Goal: Transaction & Acquisition: Purchase product/service

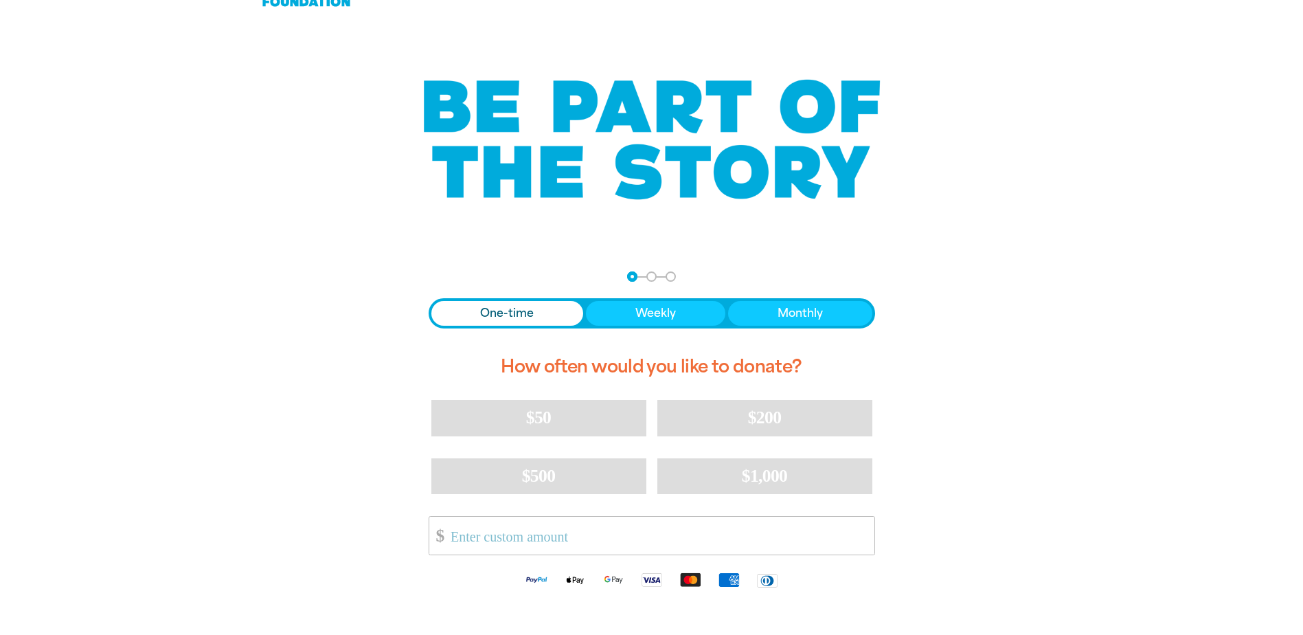
scroll to position [69, 0]
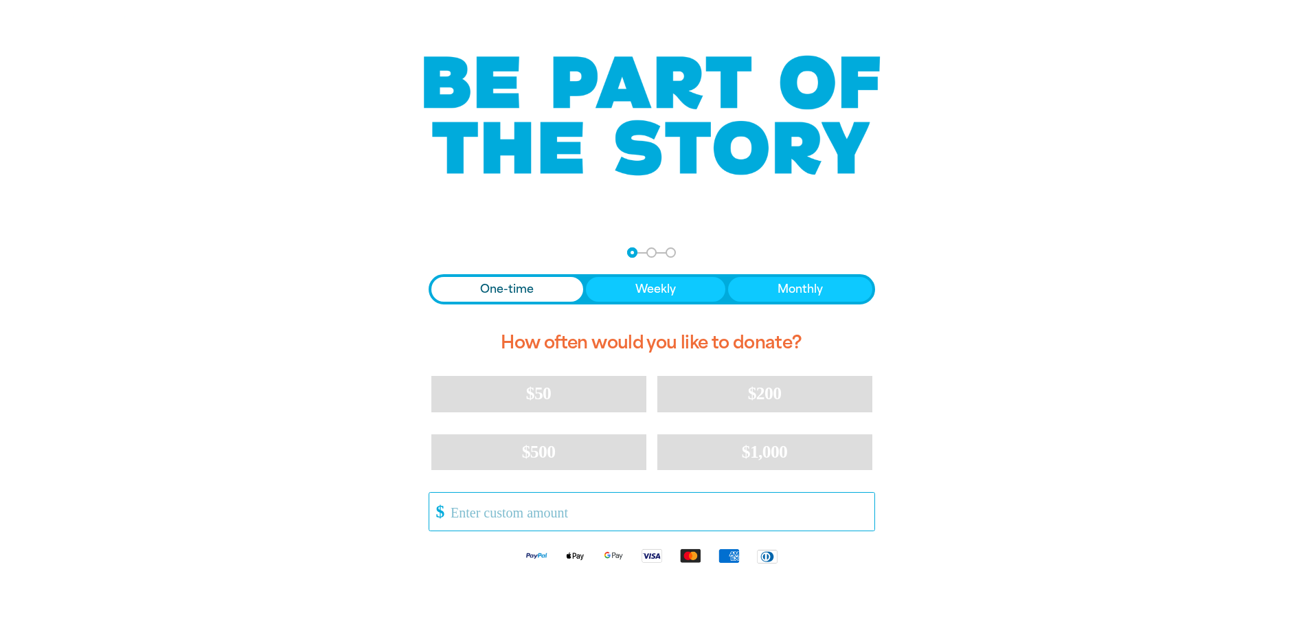
click at [462, 514] on input "Other Amount" at bounding box center [657, 511] width 433 height 38
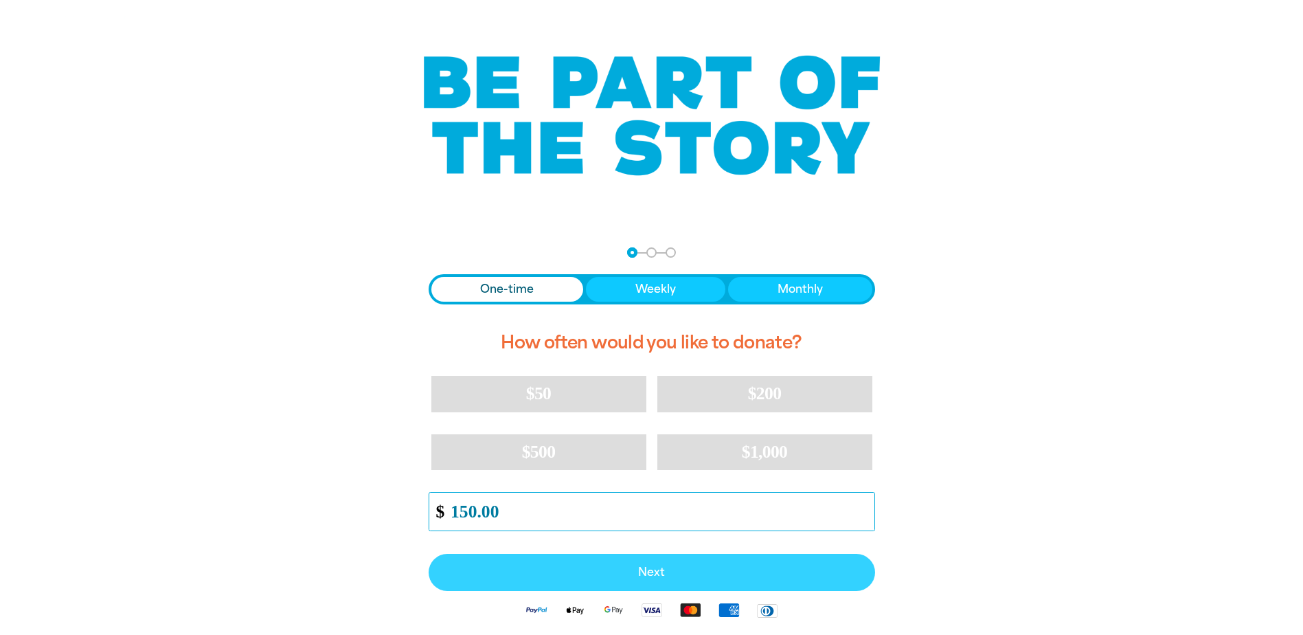
type input "150.00"
click at [681, 574] on span "Next" at bounding box center [652, 572] width 416 height 11
select select "AU"
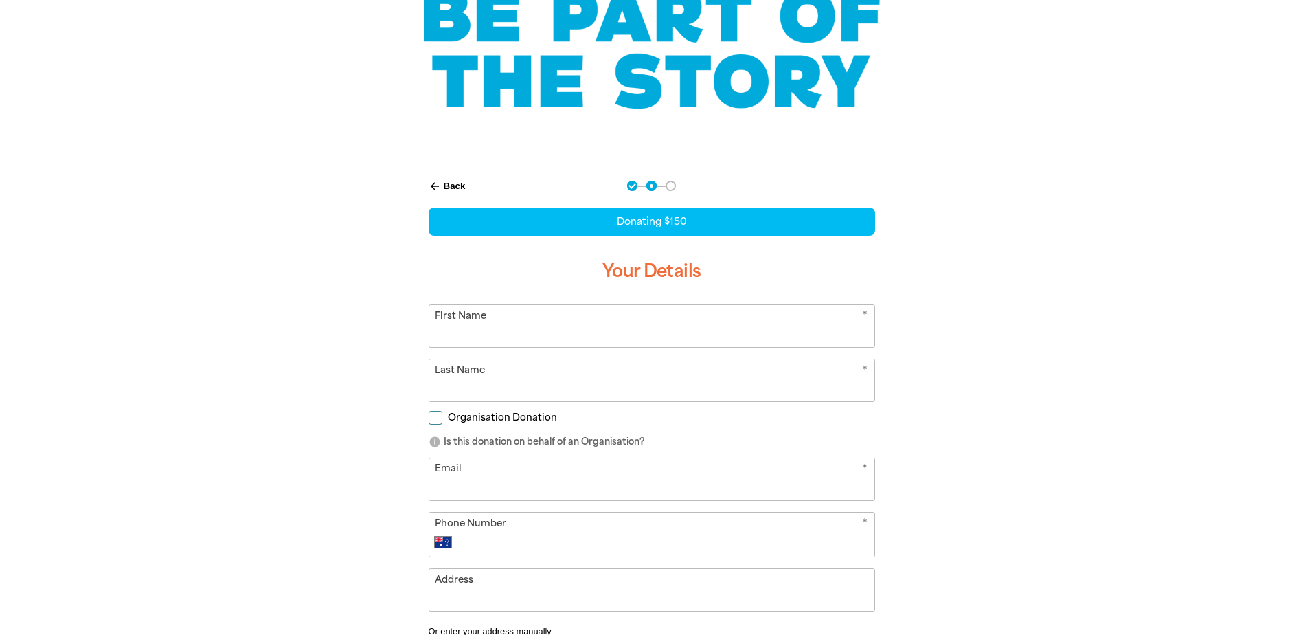
scroll to position [190, 0]
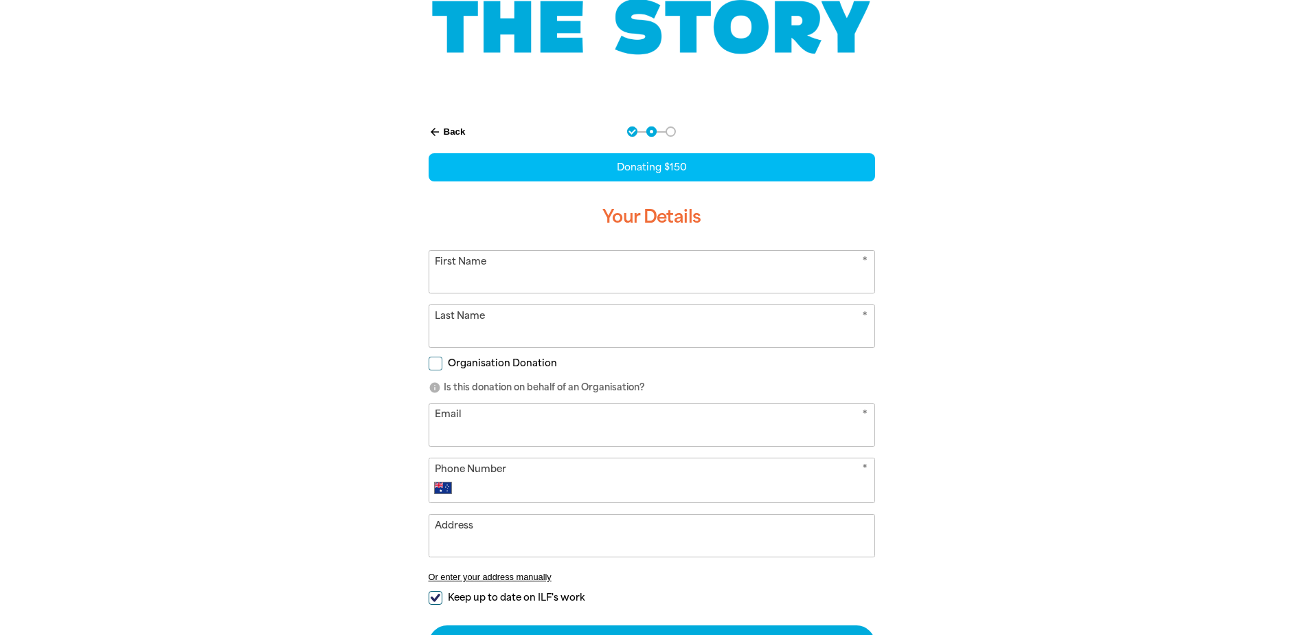
click at [442, 272] on input "First Name" at bounding box center [651, 272] width 445 height 42
type input "Rose"
type input "[PERSON_NAME]"
type input "[EMAIL_ADDRESS][PERSON_NAME][DOMAIN_NAME]"
type input "[PHONE_NUMBER]"
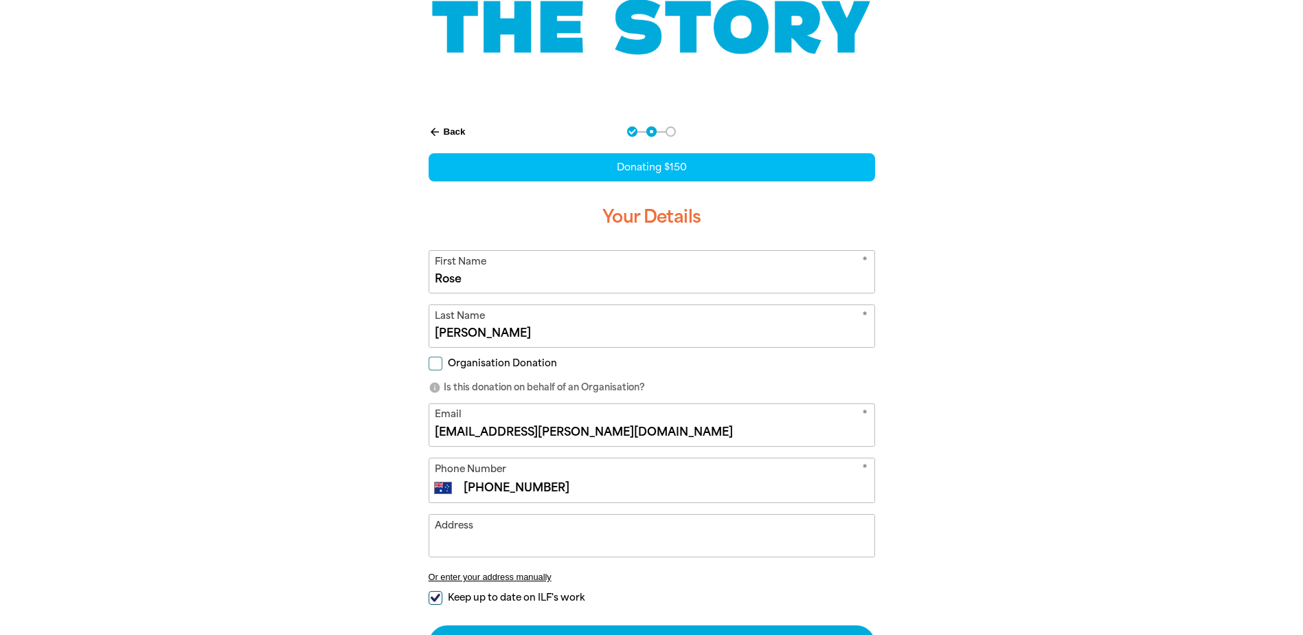
type input "[STREET_ADDRESS]"
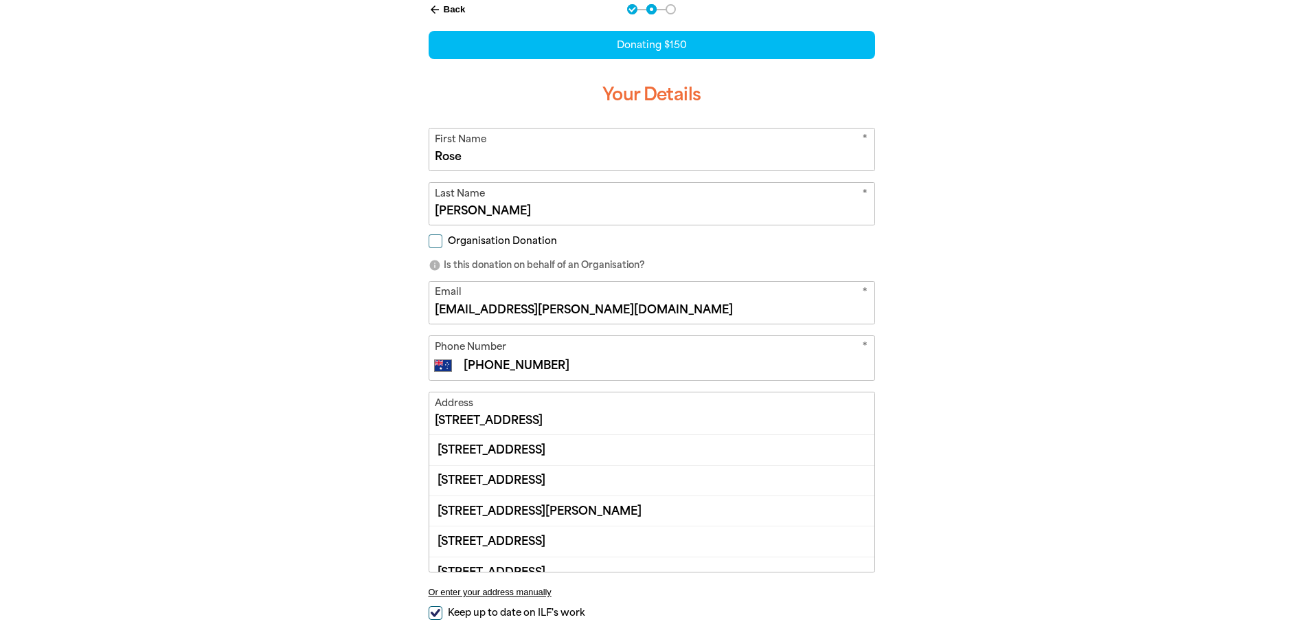
scroll to position [327, 0]
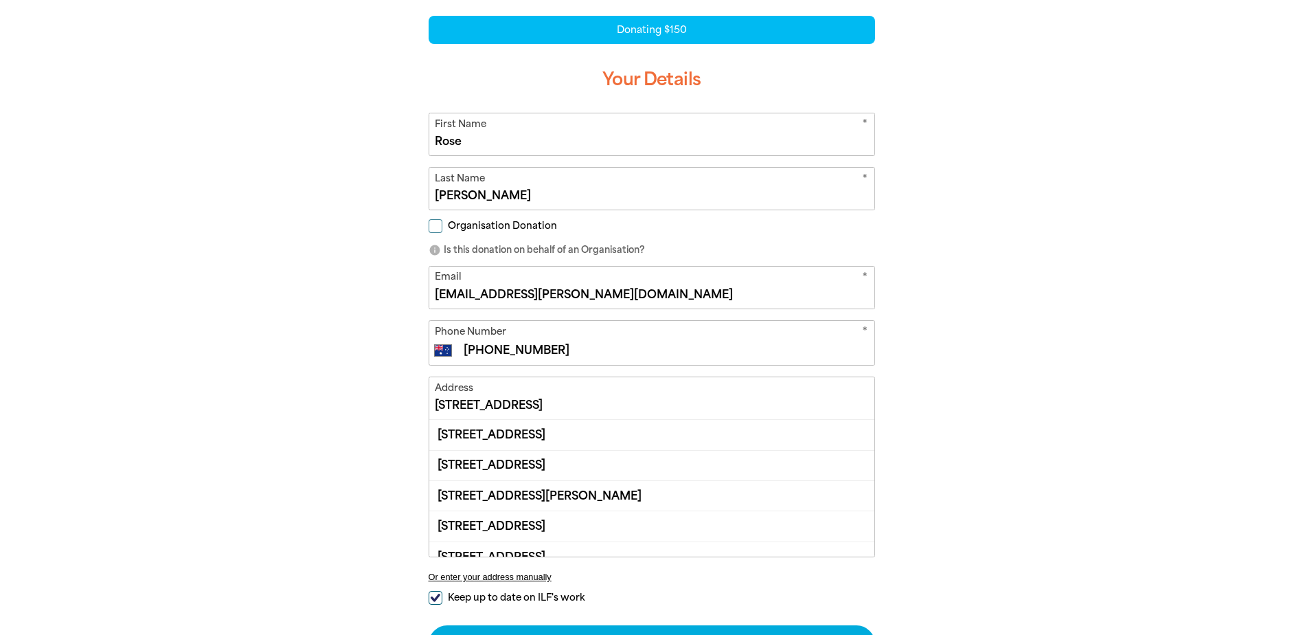
click at [556, 350] on input "[PHONE_NUMBER]" at bounding box center [665, 350] width 406 height 16
drag, startPoint x: 554, startPoint y: 349, endPoint x: 487, endPoint y: 348, distance: 67.3
click at [487, 348] on input "[PHONE_NUMBER]" at bounding box center [665, 350] width 406 height 16
type input "[PHONE_NUMBER]"
click at [474, 402] on input "[STREET_ADDRESS]" at bounding box center [651, 398] width 445 height 42
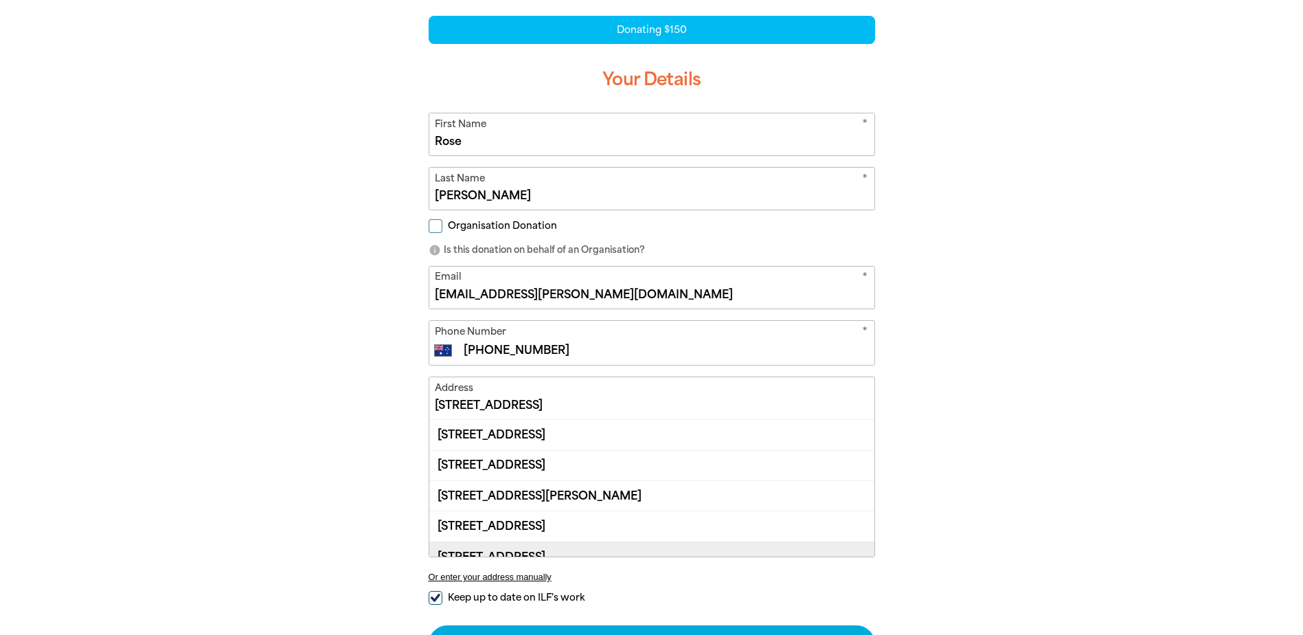
scroll to position [16, 0]
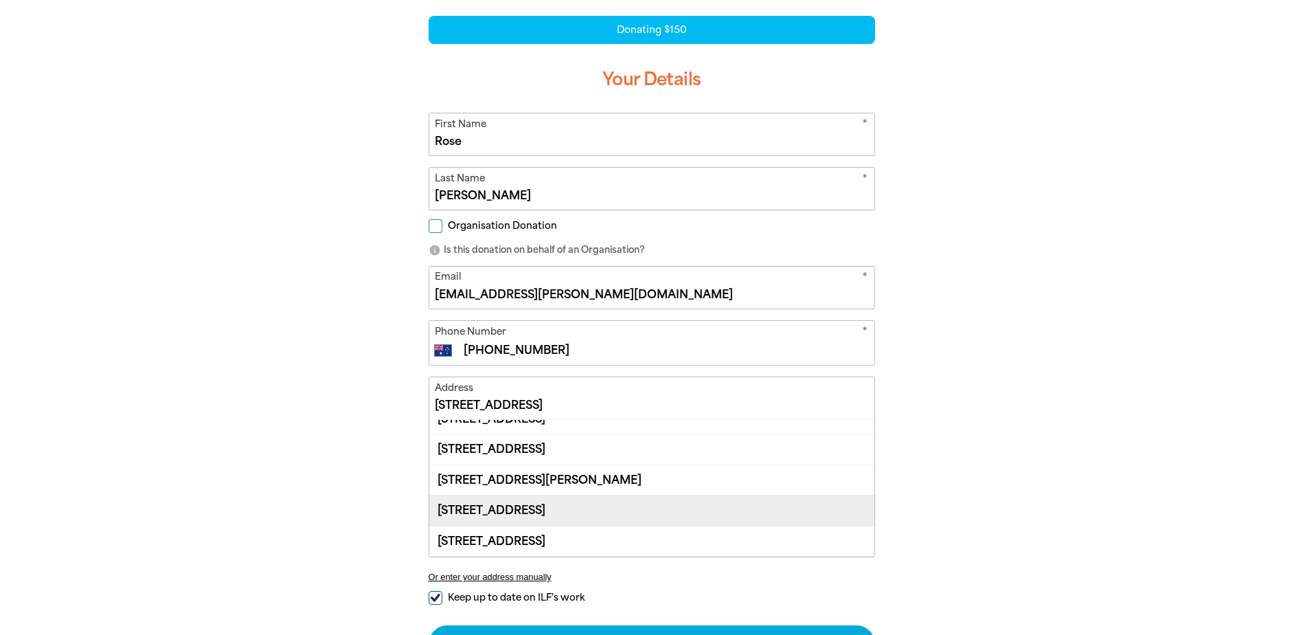
click at [503, 505] on div "[STREET_ADDRESS]" at bounding box center [651, 509] width 445 height 30
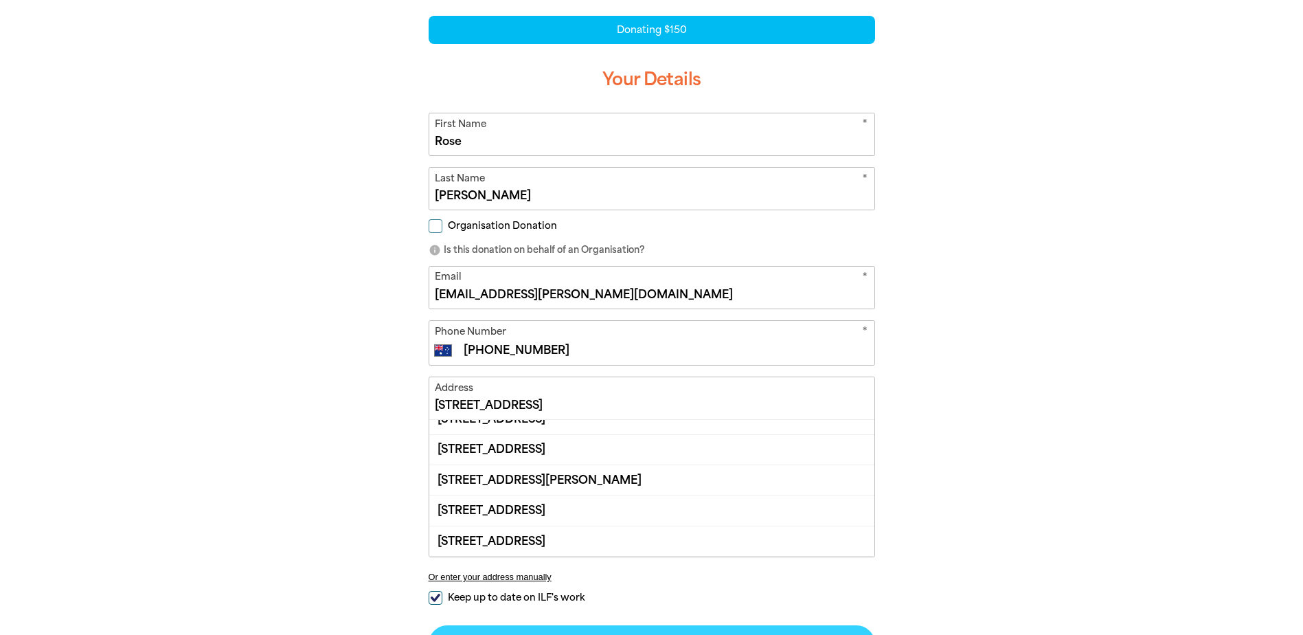
type input "[STREET_ADDRESS]"
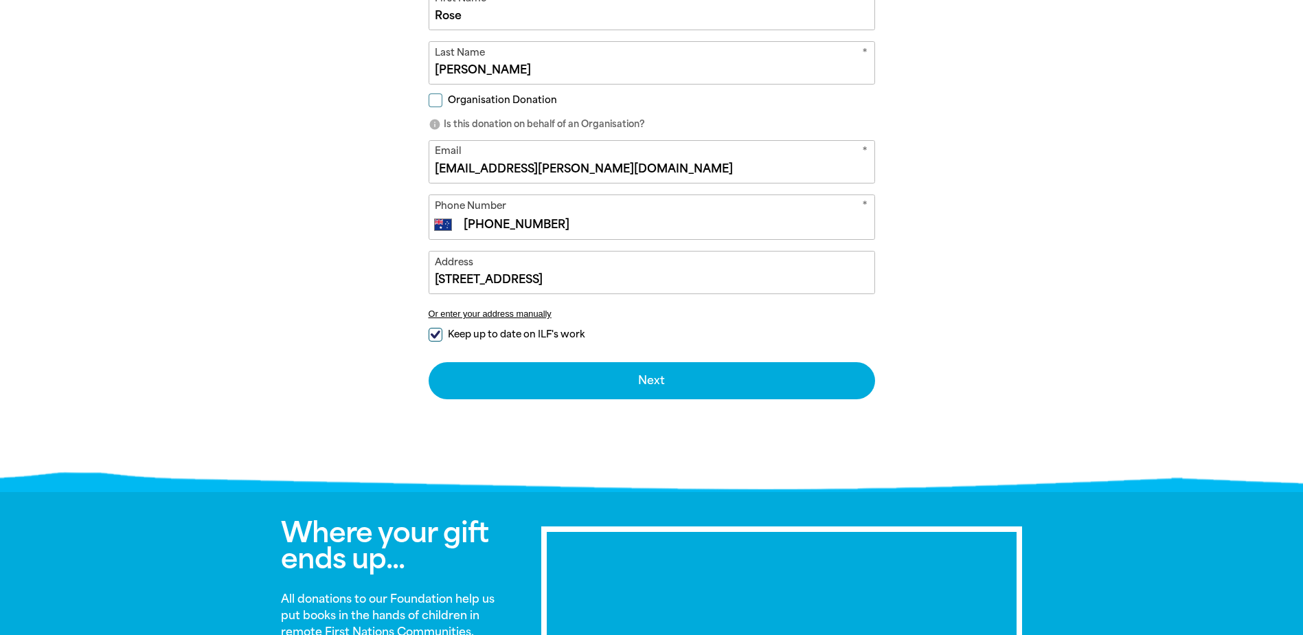
scroll to position [464, 0]
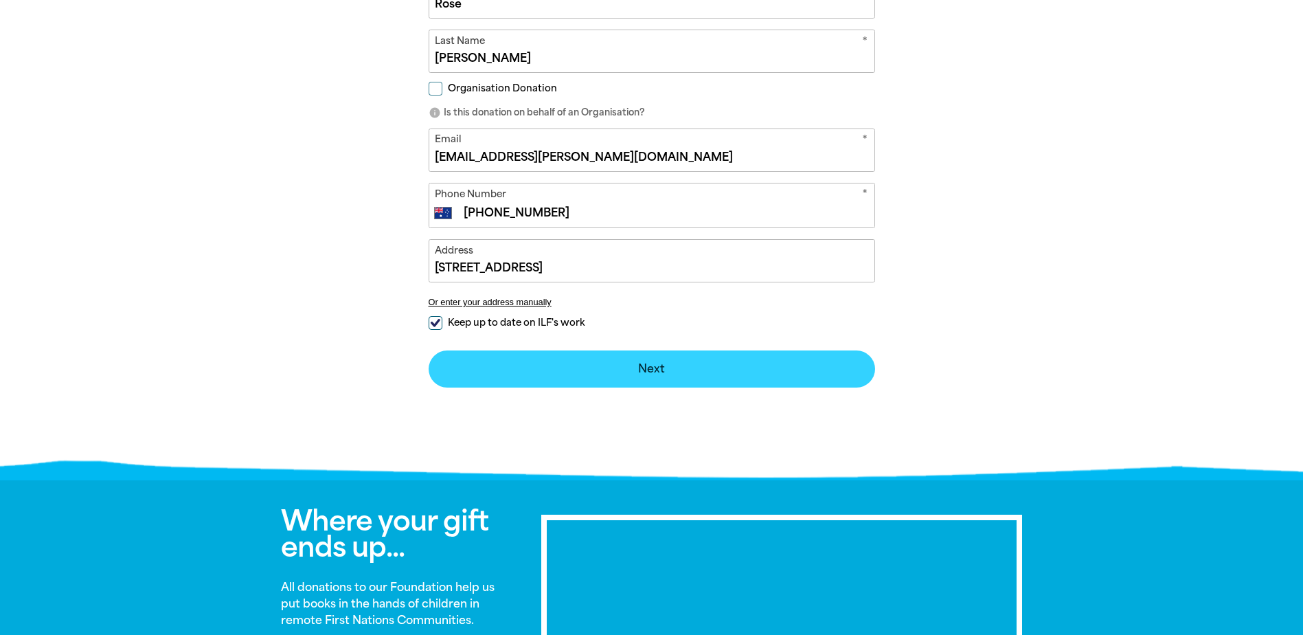
click at [669, 372] on button "Next chevron_right" at bounding box center [652, 368] width 446 height 37
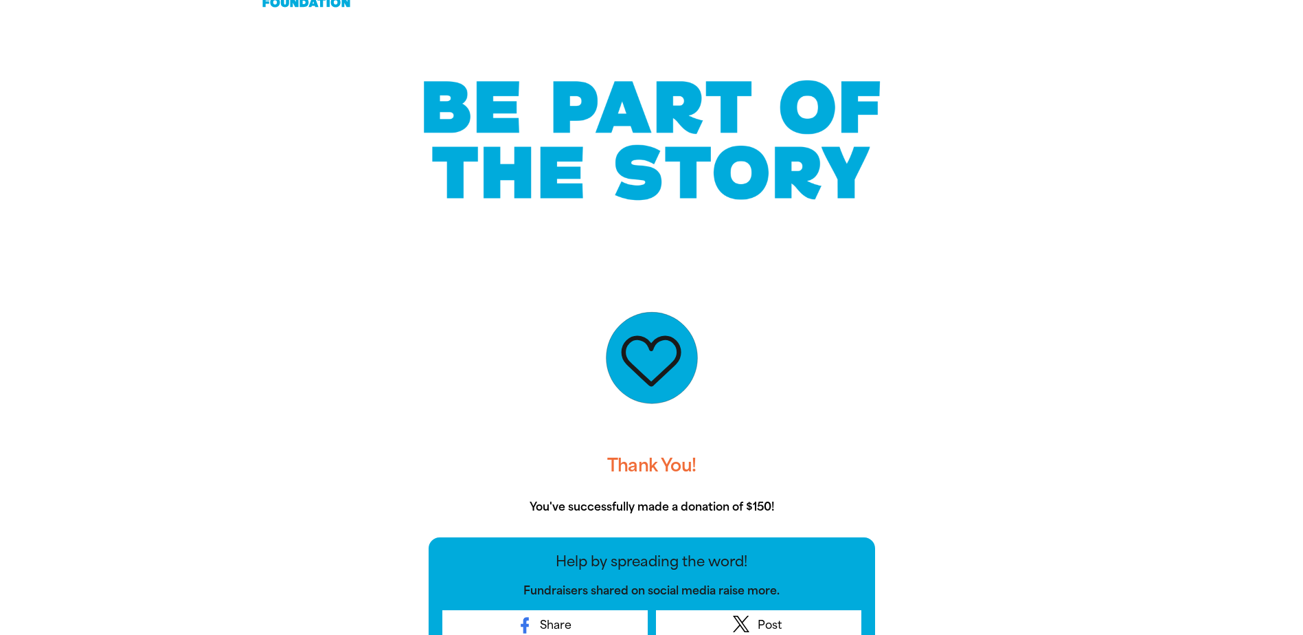
scroll to position [0, 0]
